Goal: Transaction & Acquisition: Purchase product/service

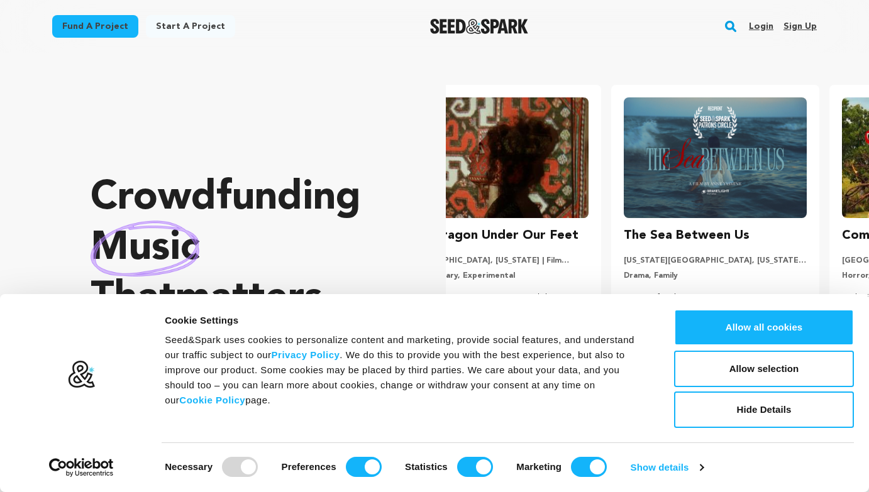
scroll to position [0, 5]
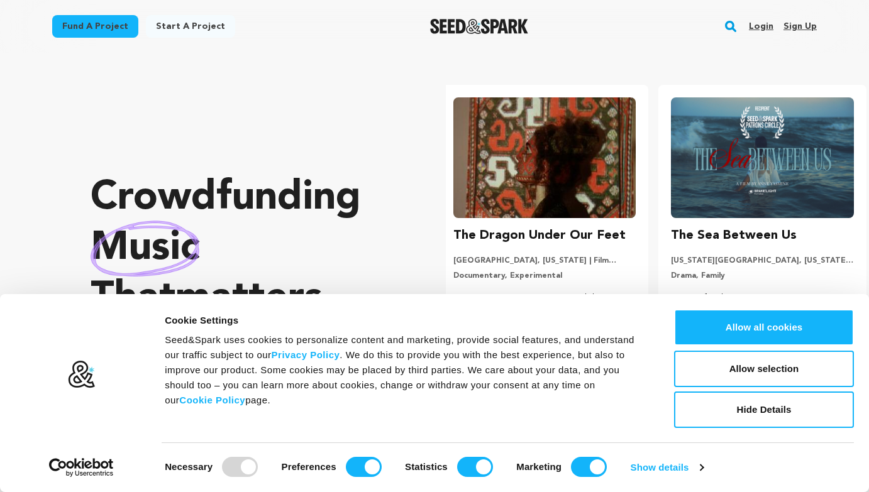
click at [246, 468] on div at bounding box center [240, 467] width 36 height 20
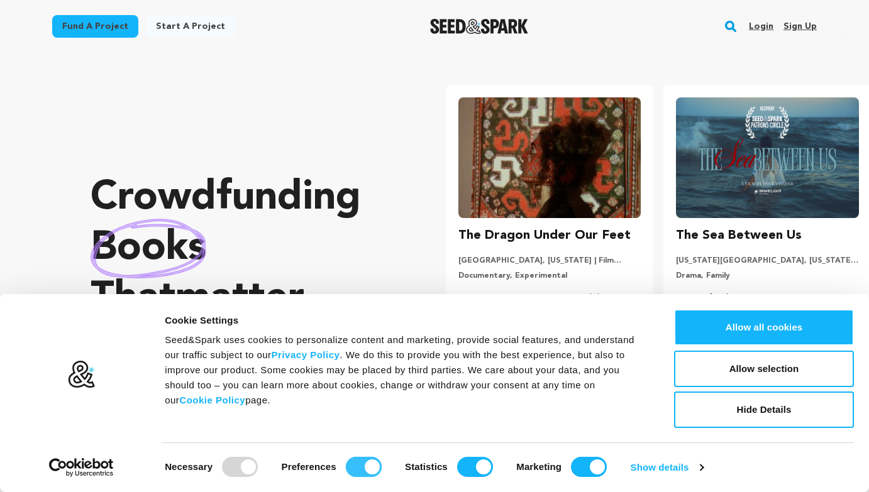
click at [365, 463] on input "Preferences" at bounding box center [364, 467] width 36 height 20
checkbox input "false"
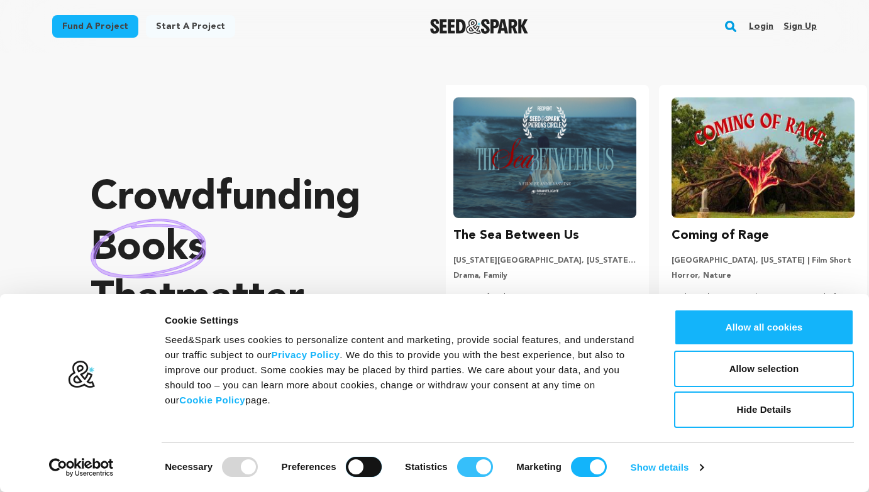
scroll to position [0, 228]
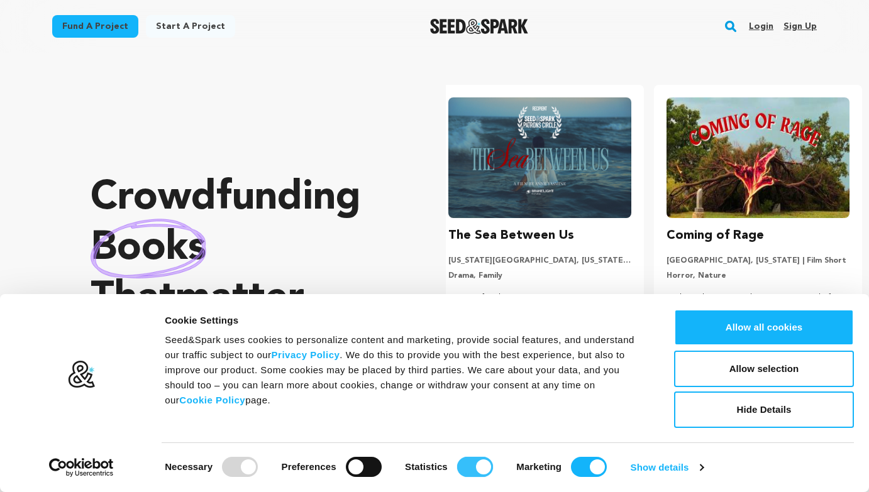
click at [470, 463] on input "Statistics" at bounding box center [475, 467] width 36 height 20
checkbox input "false"
click at [594, 466] on input "Marketing" at bounding box center [589, 467] width 36 height 20
checkbox input "false"
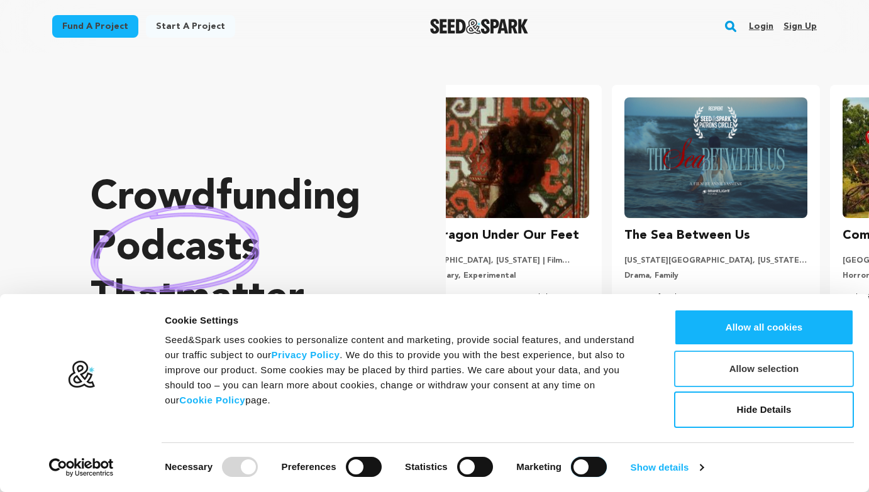
scroll to position [0, 0]
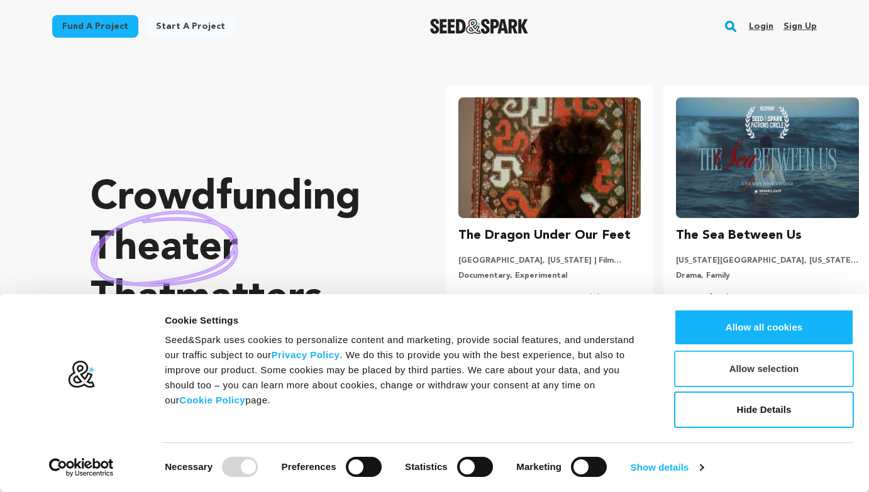
click at [756, 370] on button "Allow selection" at bounding box center [764, 369] width 180 height 36
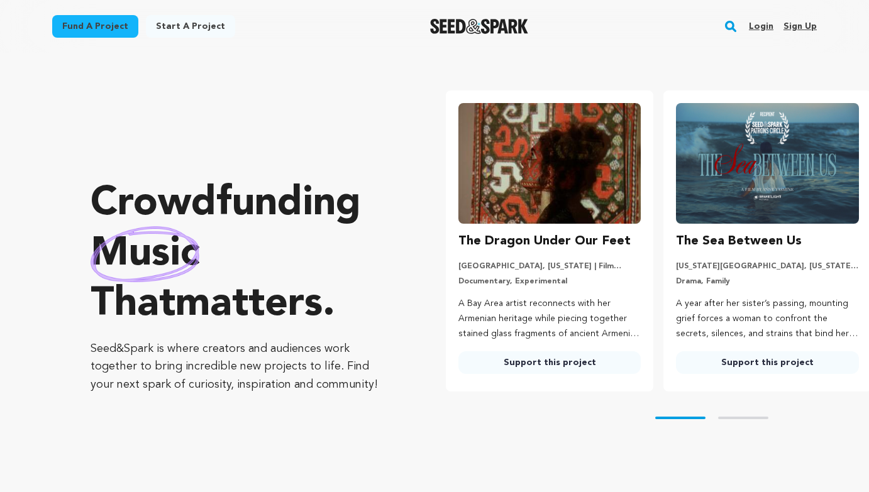
click at [111, 32] on link "Fund a project" at bounding box center [95, 26] width 86 height 23
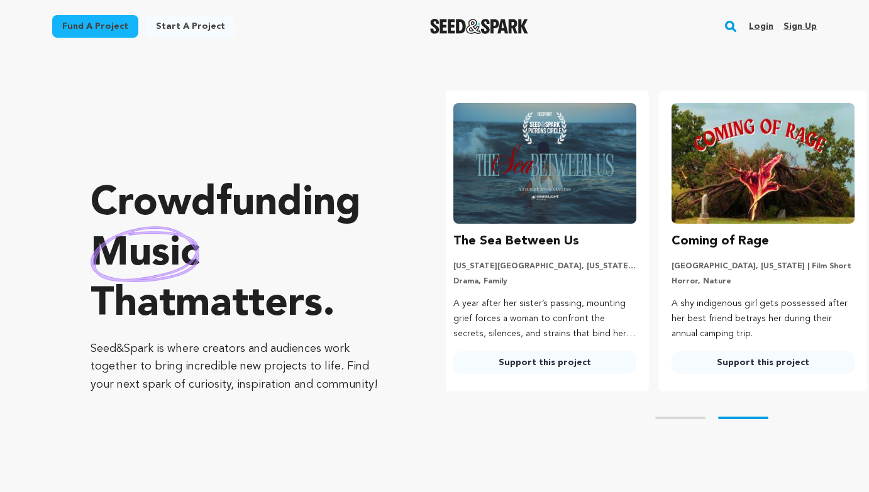
scroll to position [0, 228]
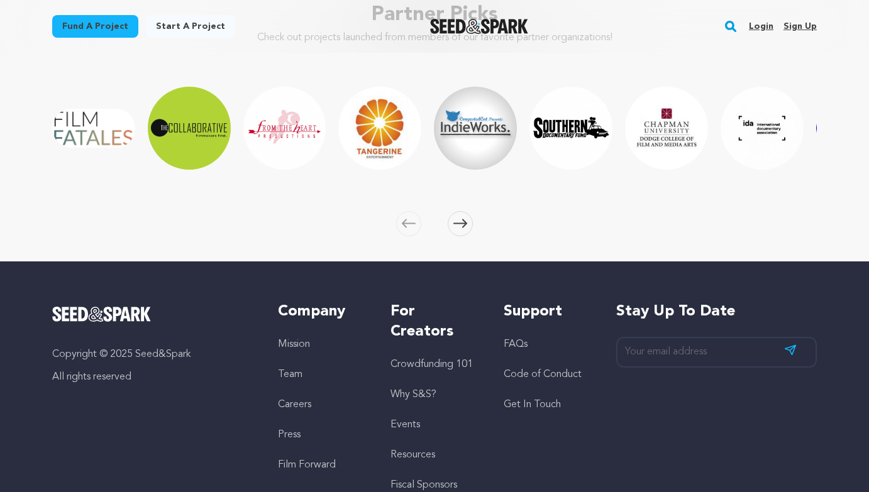
scroll to position [2040, 0]
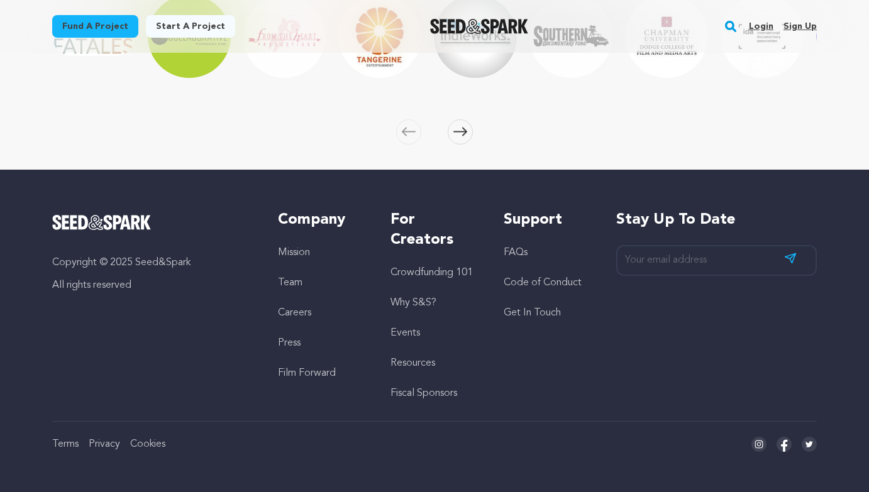
click at [511, 252] on link "FAQs" at bounding box center [516, 253] width 24 height 10
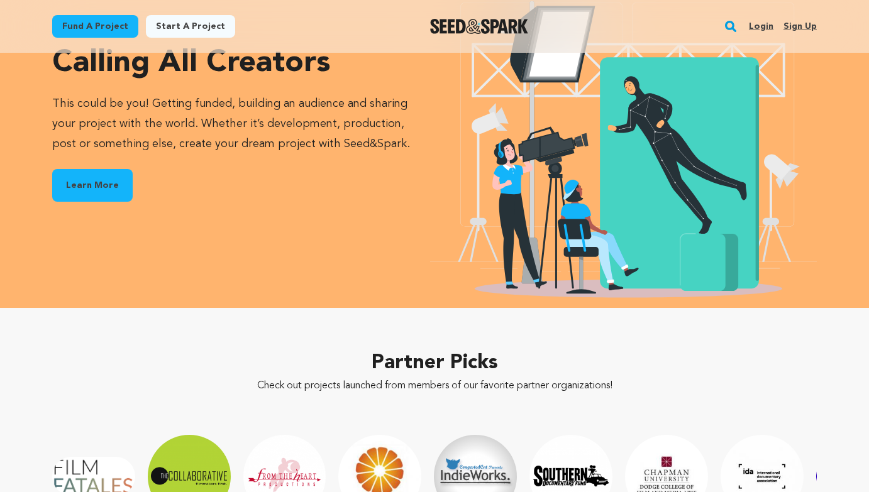
scroll to position [1464, 0]
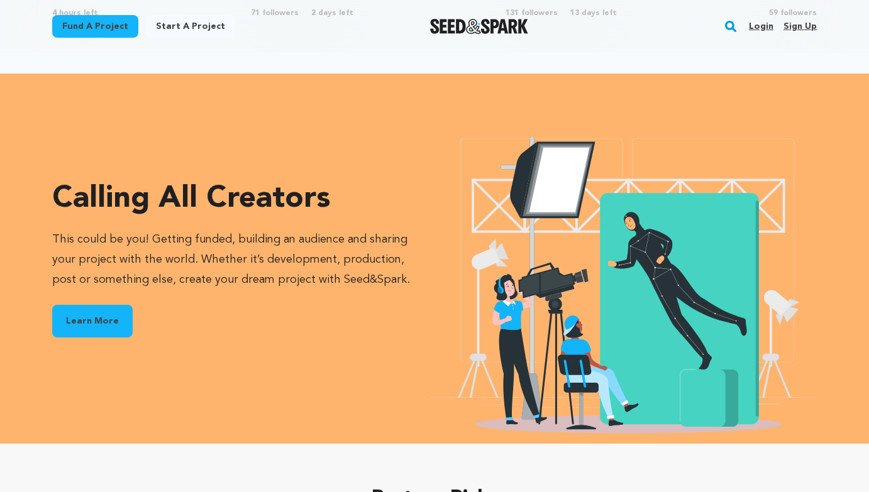
click at [108, 30] on link "Fund a project" at bounding box center [95, 26] width 86 height 23
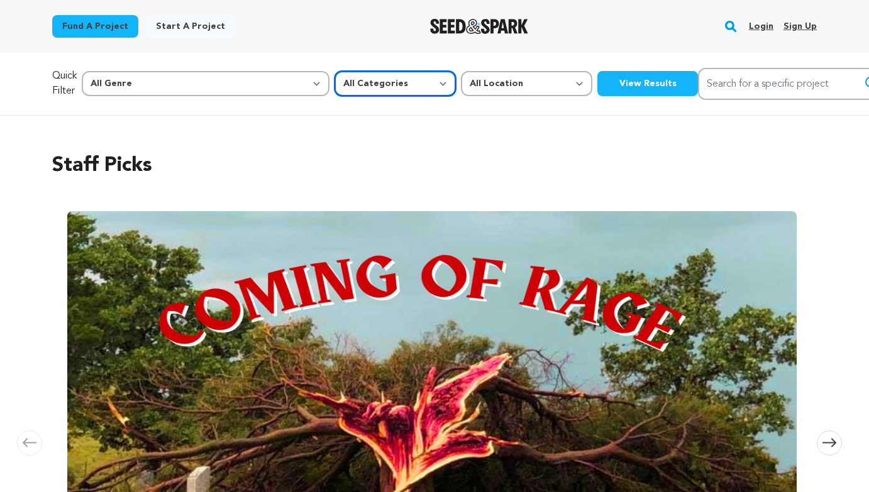
click at [334, 85] on select "All Categories Film Feature Film Short Series Music Video Comics Artist Residen…" at bounding box center [394, 83] width 121 height 25
select select "10890"
click at [334, 71] on select "All Categories Film Feature Film Short Series Music Video Comics Artist Residen…" at bounding box center [394, 83] width 121 height 25
click at [597, 86] on button "View Results" at bounding box center [647, 83] width 101 height 25
select select "10890"
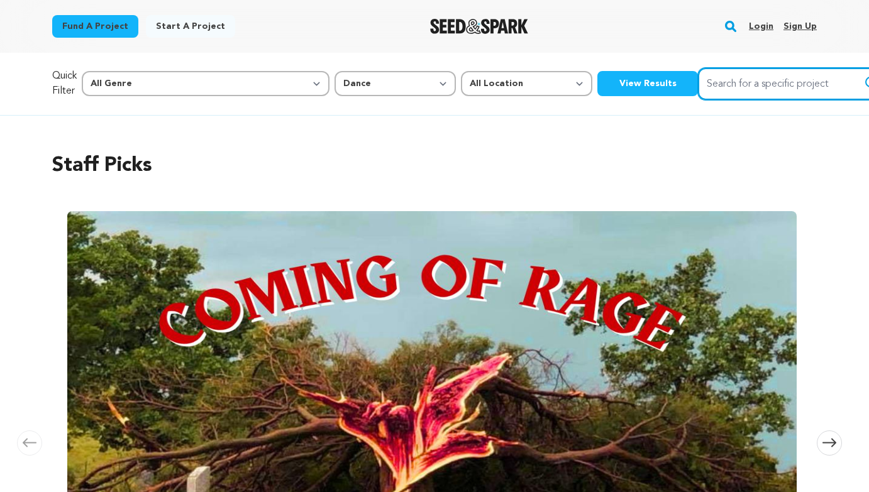
click at [698, 80] on input "Search for a specific project" at bounding box center [792, 84] width 189 height 32
type input "dance studeio"
click at [864, 75] on button "Search" at bounding box center [871, 82] width 15 height 15
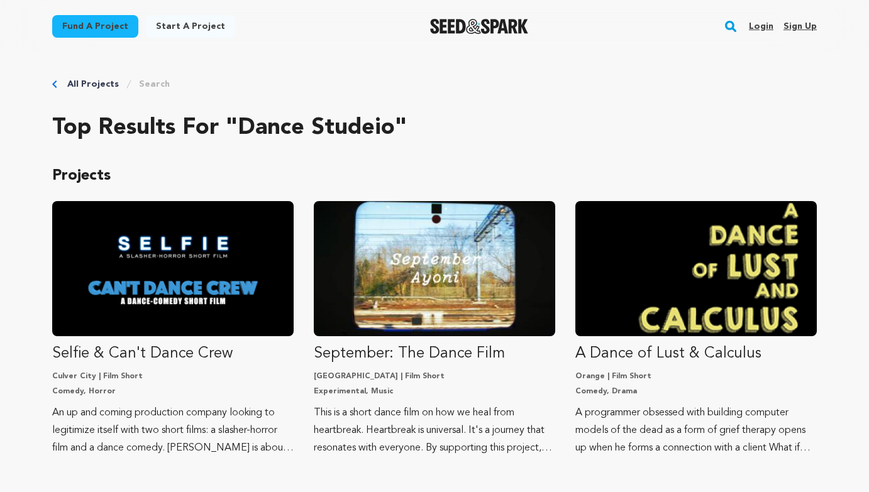
click at [76, 82] on link "All Projects" at bounding box center [93, 84] width 52 height 13
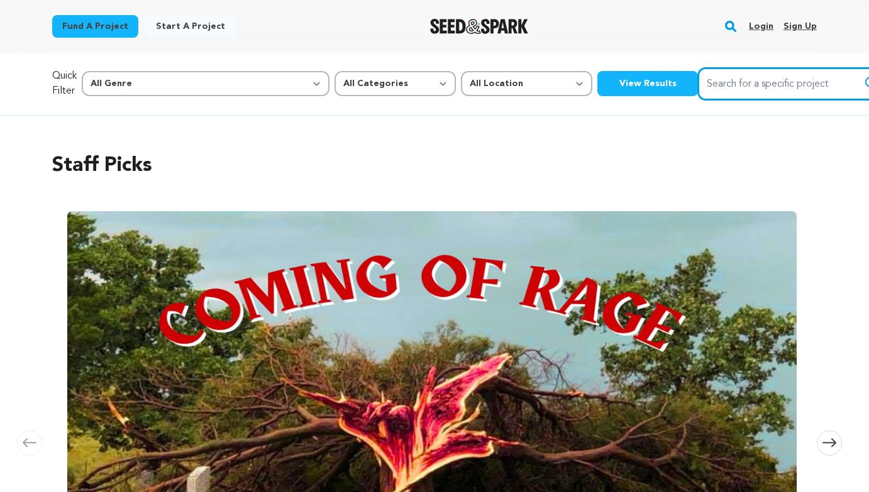
click at [698, 77] on input "Search for a specific project" at bounding box center [792, 84] width 189 height 32
type input "dance studio"
click at [864, 75] on button "Search" at bounding box center [871, 82] width 15 height 15
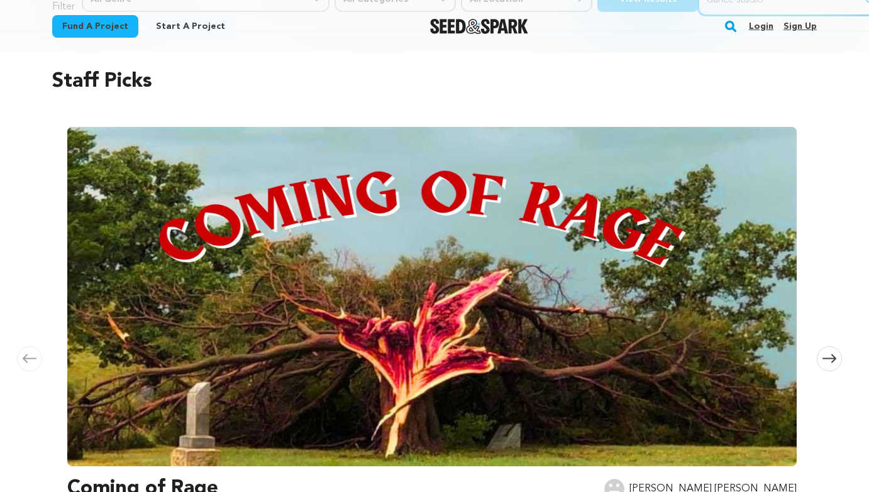
scroll to position [141, 0]
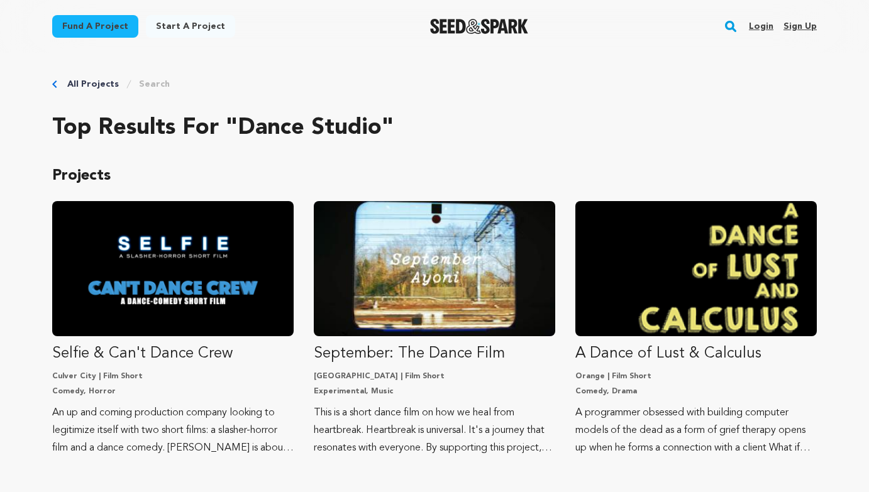
click at [87, 80] on link "All Projects" at bounding box center [93, 84] width 52 height 13
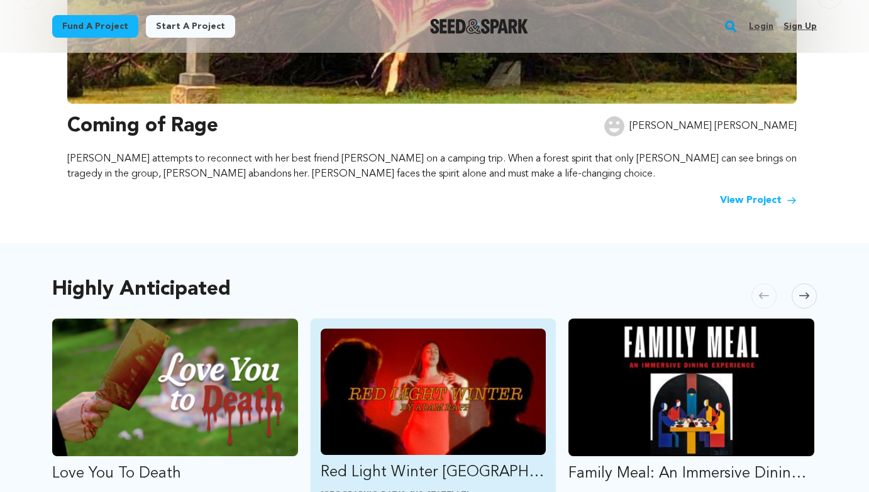
scroll to position [295, 0]
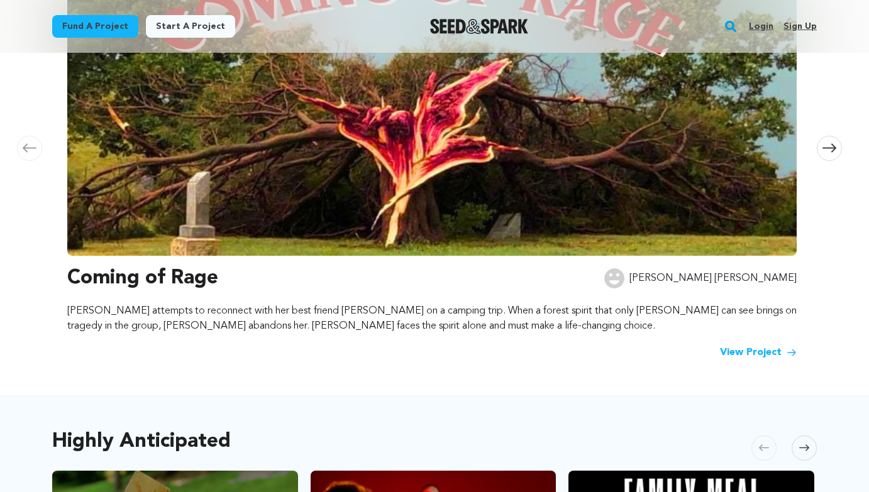
click at [745, 353] on link "View Project" at bounding box center [758, 352] width 77 height 15
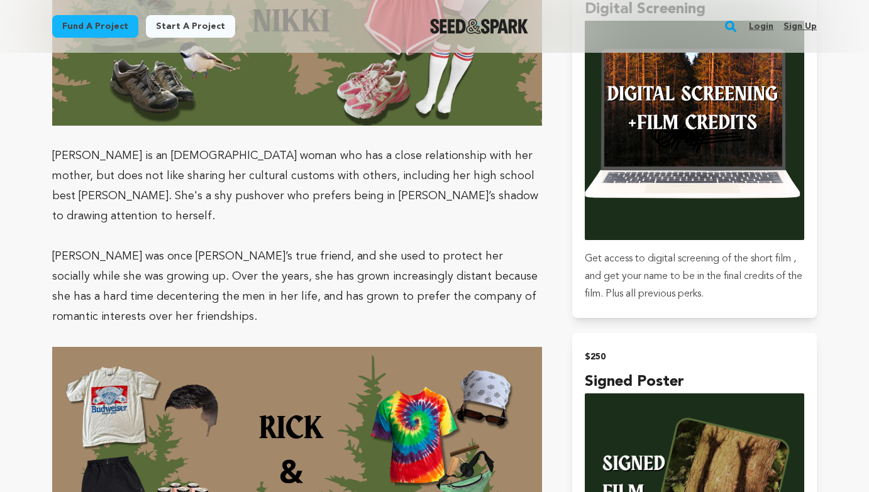
scroll to position [2475, 0]
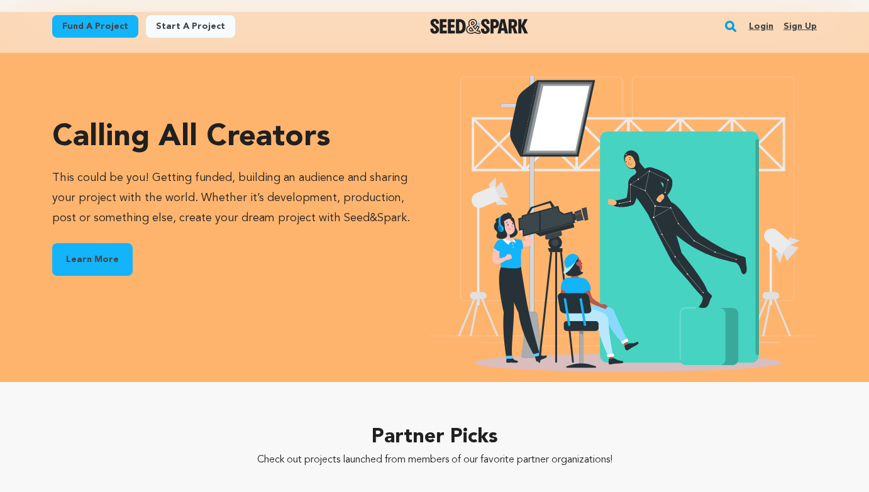
scroll to position [2040, 0]
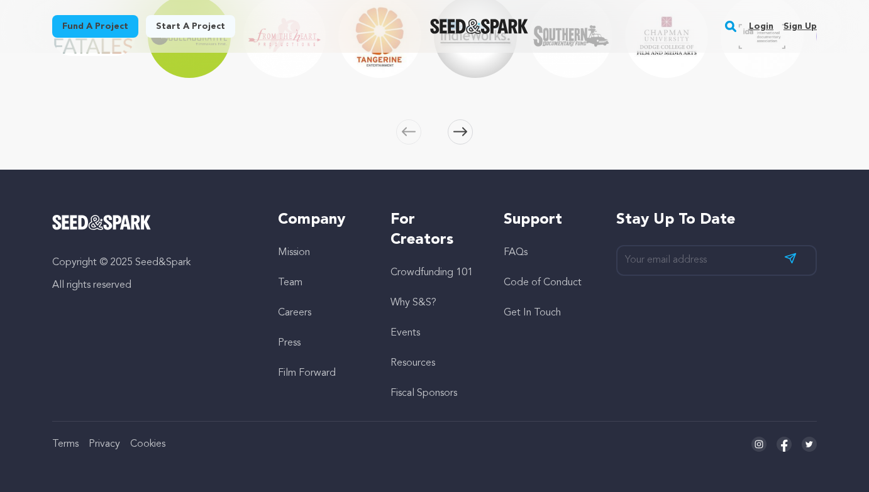
click at [517, 255] on link "FAQs" at bounding box center [516, 253] width 24 height 10
